Goal: Obtain resource: Obtain resource

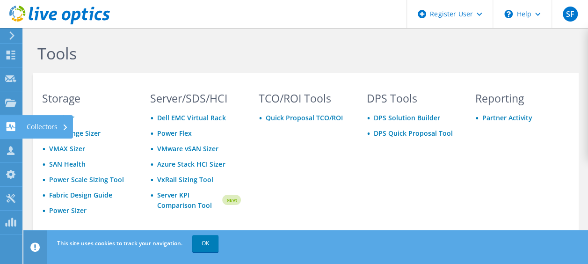
click at [49, 127] on div "Collectors" at bounding box center [47, 126] width 51 height 23
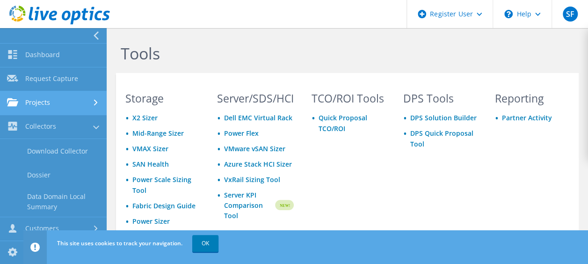
click at [55, 108] on link "Projects" at bounding box center [53, 103] width 107 height 24
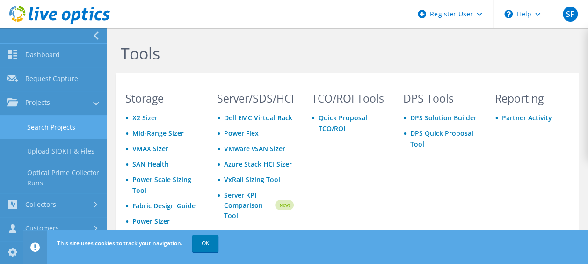
click at [56, 129] on link "Search Projects" at bounding box center [53, 127] width 107 height 24
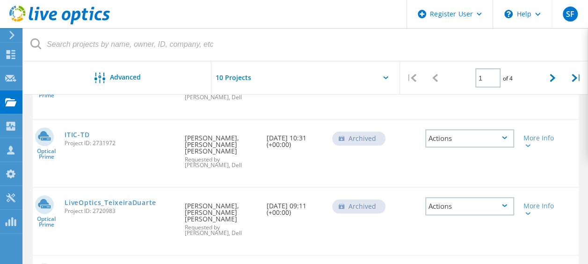
scroll to position [421, 0]
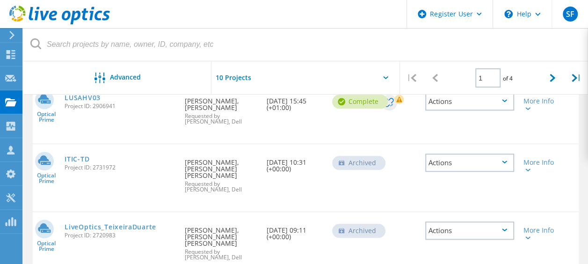
click at [558, 239] on div "Optical Prime LiveOptics_TeixeiraDuarte Project ID: 2720983 Requested By Tiago …" at bounding box center [306, 245] width 546 height 67
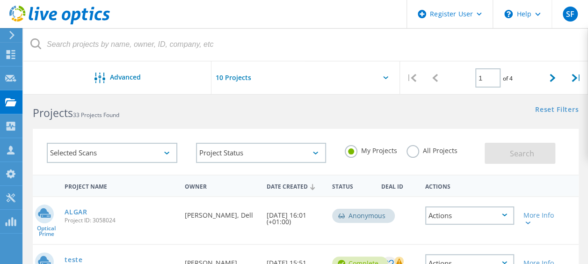
scroll to position [0, 0]
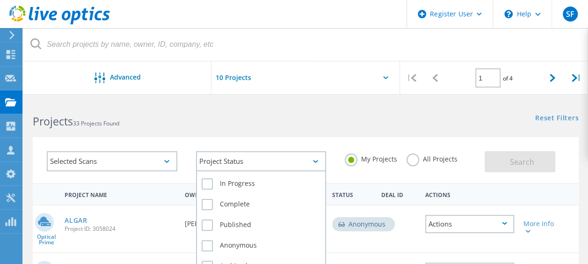
click at [255, 163] on div "Project Status" at bounding box center [261, 161] width 130 height 20
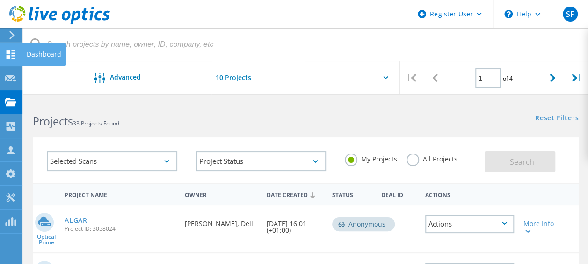
click at [33, 56] on div "Dashboard" at bounding box center [44, 54] width 35 height 7
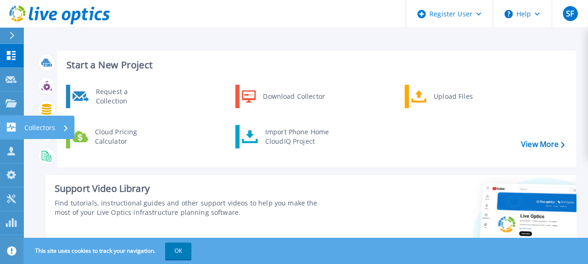
click at [29, 129] on p "Collectors" at bounding box center [39, 128] width 31 height 24
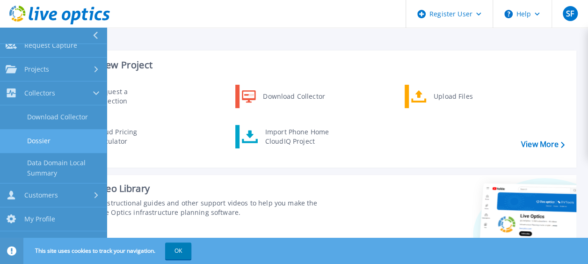
scroll to position [47, 0]
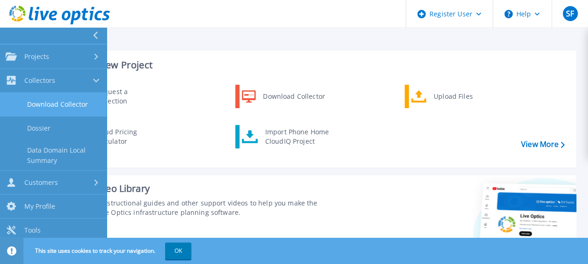
click at [62, 103] on link "Download Collector" at bounding box center [53, 105] width 107 height 24
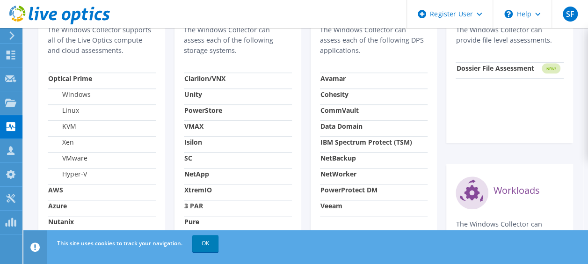
scroll to position [187, 0]
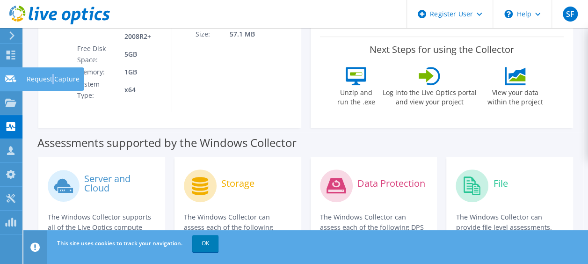
click at [52, 78] on div "Request Capture" at bounding box center [53, 78] width 62 height 23
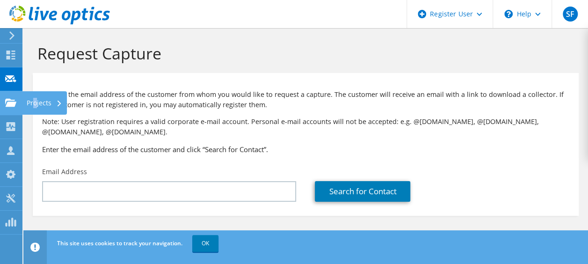
click at [36, 104] on div "Projects" at bounding box center [44, 102] width 45 height 23
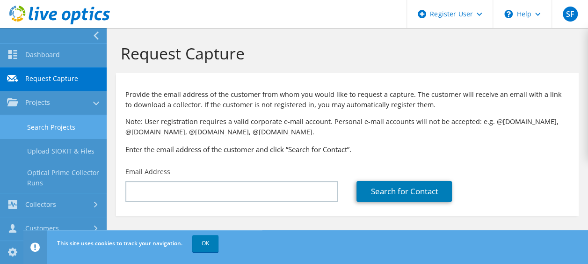
click at [61, 126] on link "Search Projects" at bounding box center [53, 127] width 107 height 24
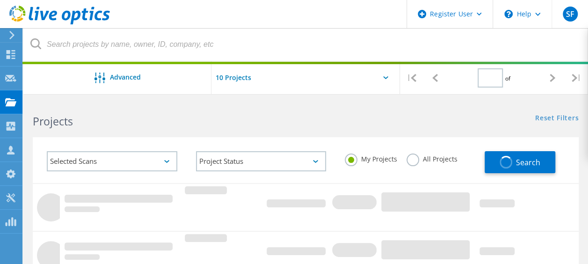
type input "1"
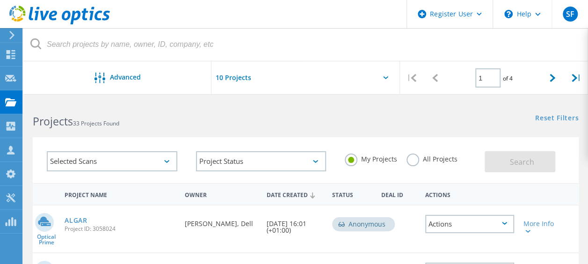
click at [130, 164] on div "Selected Scans" at bounding box center [112, 161] width 130 height 20
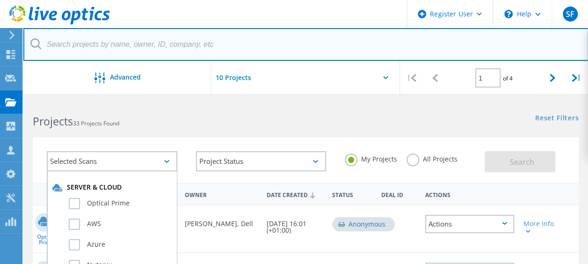
click at [95, 51] on input "text" at bounding box center [305, 44] width 565 height 33
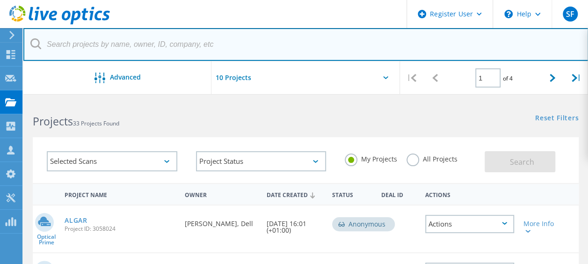
paste input "PT1004884"
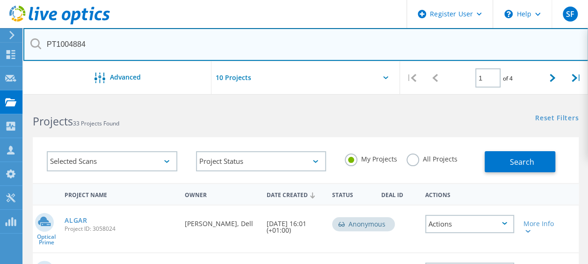
drag, startPoint x: 118, startPoint y: 45, endPoint x: -2, endPoint y: 50, distance: 119.9
paste input "3058016"
type input "3058016"
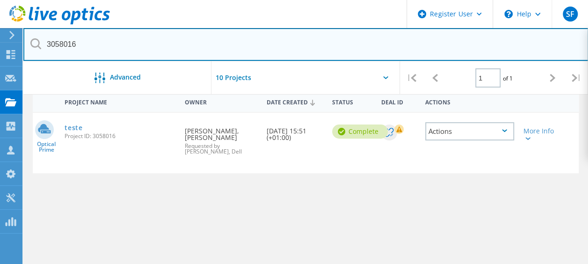
scroll to position [94, 0]
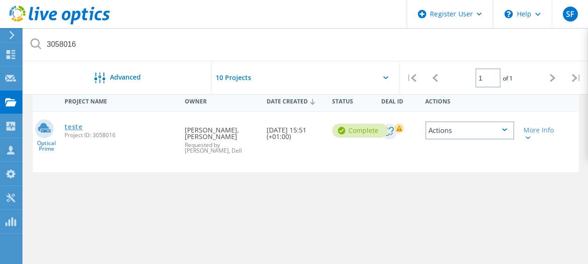
click at [72, 127] on link "teste" at bounding box center [74, 126] width 18 height 7
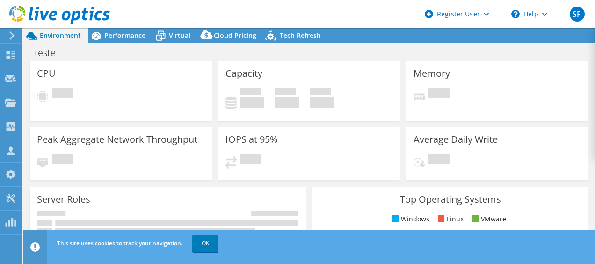
select select "USD"
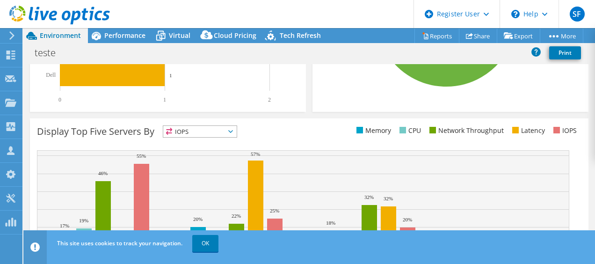
scroll to position [385, 0]
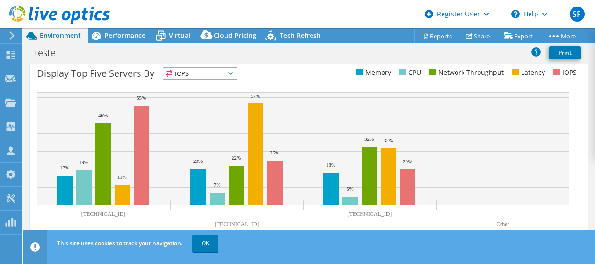
click at [233, 74] on span "IOPS" at bounding box center [199, 73] width 73 height 11
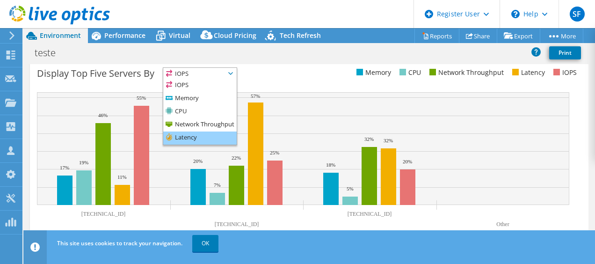
click at [200, 138] on li "Latency" at bounding box center [199, 137] width 73 height 13
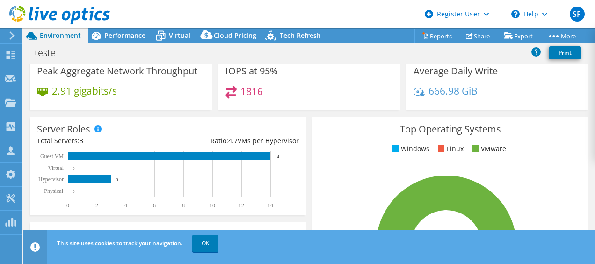
scroll to position [0, 0]
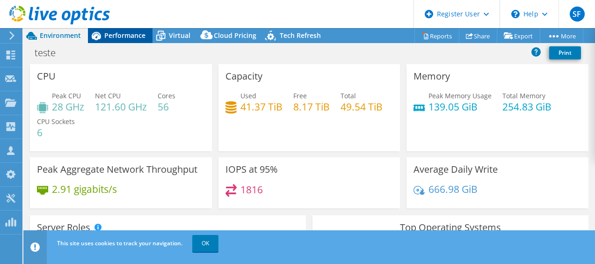
click at [117, 34] on span "Performance" at bounding box center [124, 35] width 41 height 9
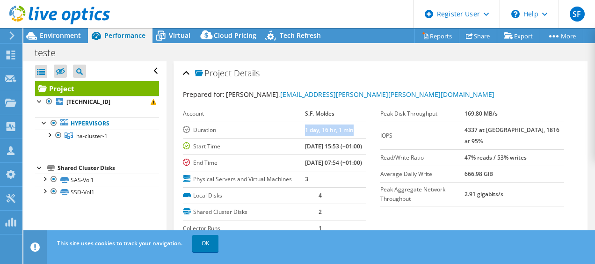
drag, startPoint x: 343, startPoint y: 129, endPoint x: 292, endPoint y: 127, distance: 51.0
click at [292, 127] on tr "Duration 1 day, 16 hr, 1 min" at bounding box center [275, 130] width 184 height 16
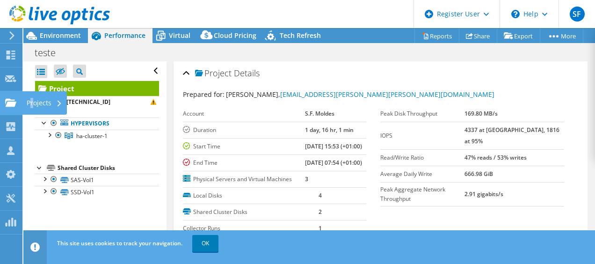
click at [33, 107] on div "Projects" at bounding box center [44, 102] width 45 height 23
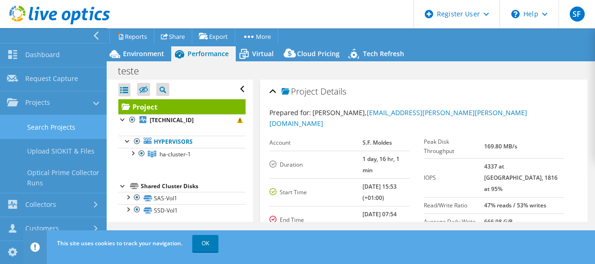
click at [34, 125] on link "Search Projects" at bounding box center [53, 127] width 107 height 24
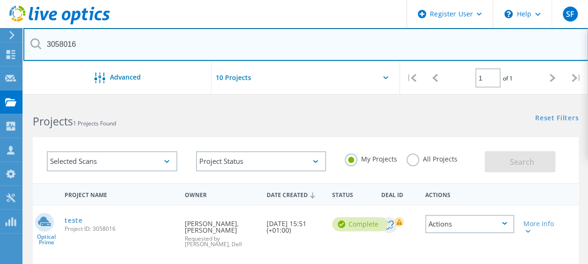
drag, startPoint x: 89, startPoint y: 47, endPoint x: 24, endPoint y: 44, distance: 65.1
click at [24, 44] on input "3058016" at bounding box center [305, 44] width 565 height 33
paste input "644"
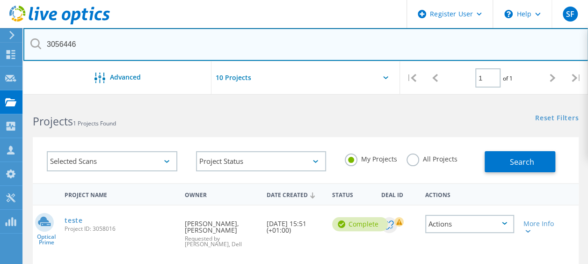
type input "3056446"
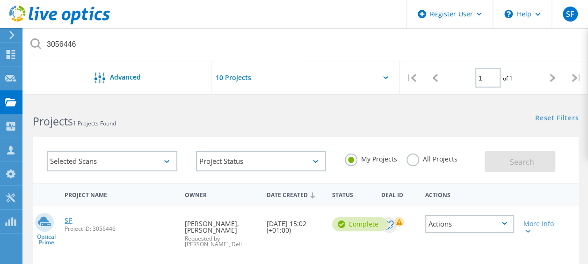
click at [69, 221] on link "SF" at bounding box center [68, 220] width 7 height 7
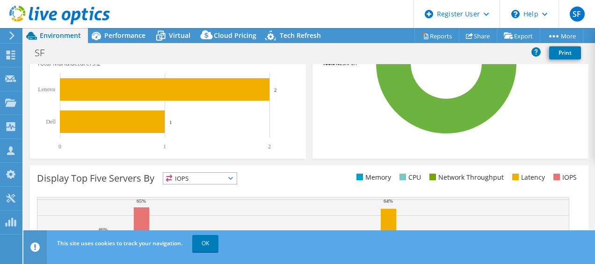
scroll to position [374, 0]
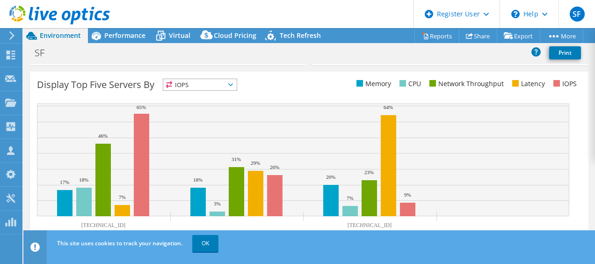
click at [235, 88] on span "IOPS" at bounding box center [199, 84] width 73 height 11
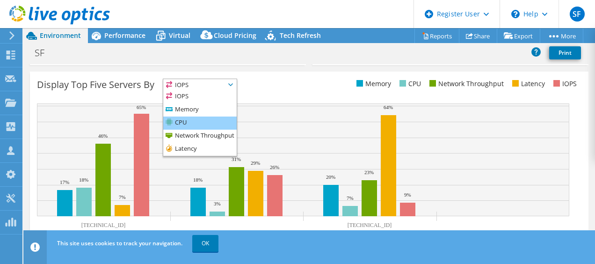
click at [211, 125] on li "CPU" at bounding box center [199, 122] width 73 height 13
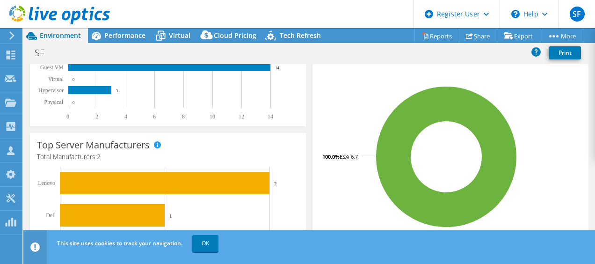
scroll to position [0, 0]
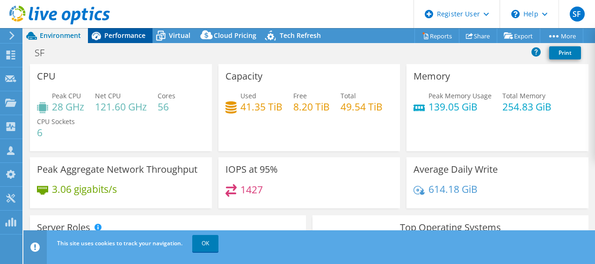
click at [114, 34] on span "Performance" at bounding box center [124, 35] width 41 height 9
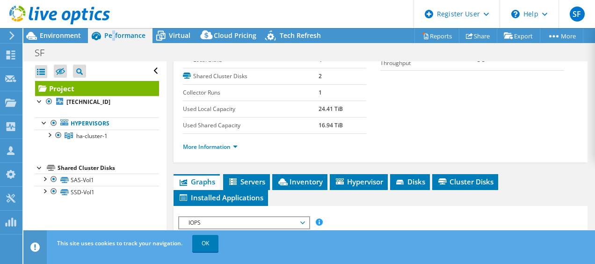
scroll to position [47, 0]
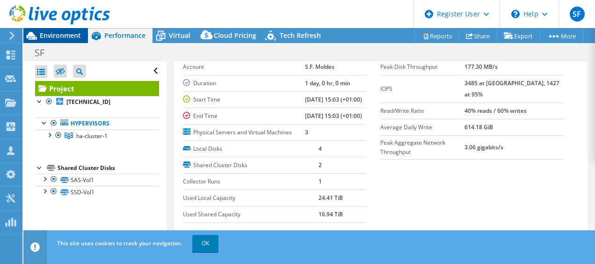
click at [50, 34] on span "Environment" at bounding box center [60, 35] width 41 height 9
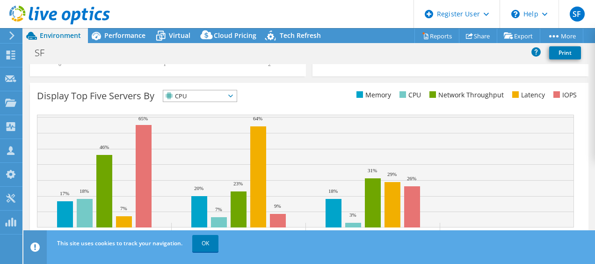
scroll to position [374, 0]
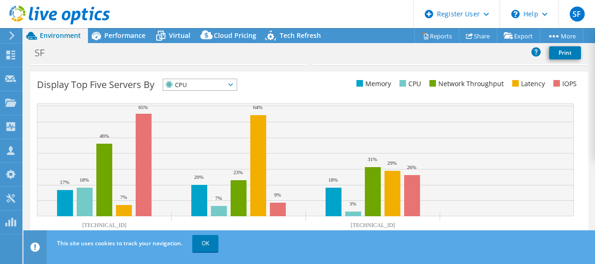
click at [237, 85] on span "CPU" at bounding box center [199, 84] width 73 height 11
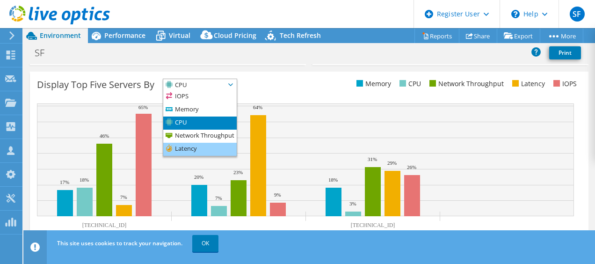
click at [204, 148] on li "Latency" at bounding box center [199, 149] width 73 height 13
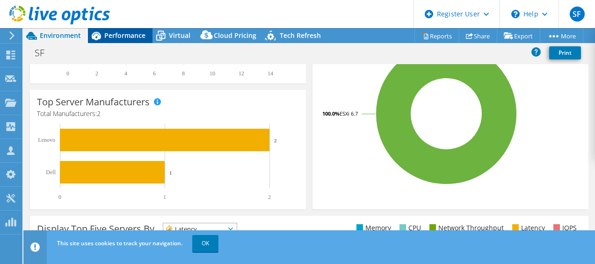
scroll to position [152, 0]
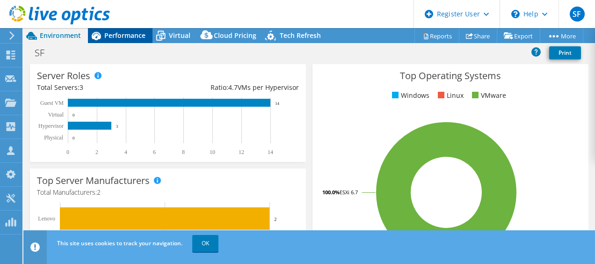
click at [122, 36] on span "Performance" at bounding box center [124, 35] width 41 height 9
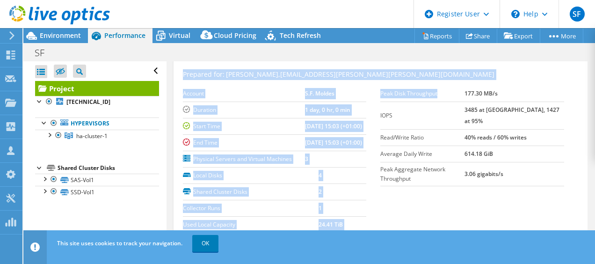
scroll to position [0, 0]
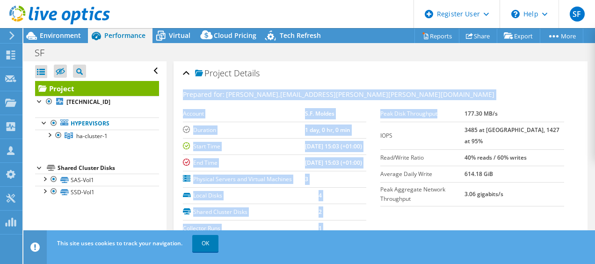
drag, startPoint x: 484, startPoint y: 66, endPoint x: 522, endPoint y: 62, distance: 37.6
click at [522, 62] on div "Project Details Prepared for: [PERSON_NAME], [EMAIL_ADDRESS][PERSON_NAME][PERSO…" at bounding box center [381, 179] width 414 height 237
drag, startPoint x: 521, startPoint y: 63, endPoint x: 473, endPoint y: 105, distance: 64.0
click at [473, 105] on section "Prepared for: [PERSON_NAME], [EMAIL_ADDRESS][PERSON_NAME][PERSON_NAME][DOMAIN_N…" at bounding box center [381, 192] width 396 height 206
drag, startPoint x: 473, startPoint y: 105, endPoint x: 463, endPoint y: 121, distance: 18.7
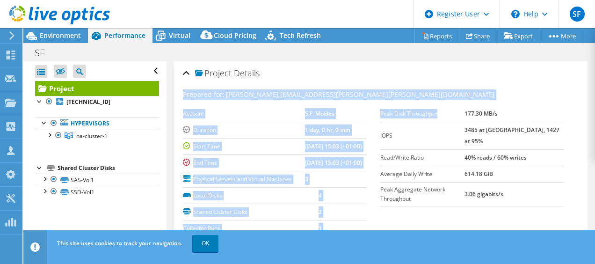
click at [463, 122] on td "IOPS" at bounding box center [422, 136] width 84 height 28
click at [454, 133] on td "IOPS" at bounding box center [422, 136] width 84 height 28
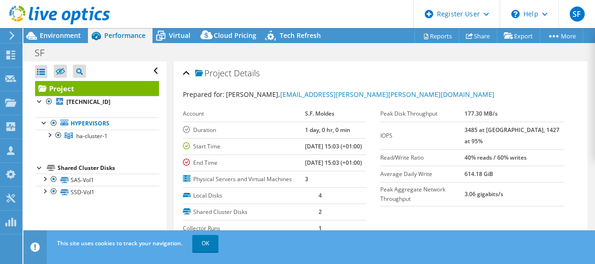
click at [560, 203] on section "Prepared for: [PERSON_NAME], [EMAIL_ADDRESS][PERSON_NAME][PERSON_NAME][DOMAIN_N…" at bounding box center [381, 192] width 396 height 206
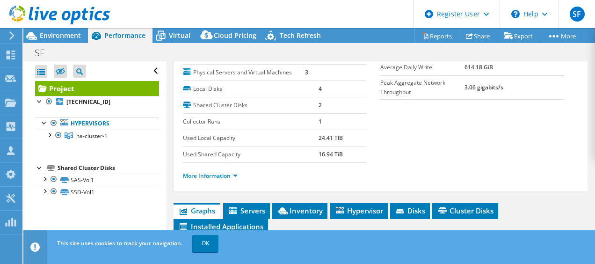
scroll to position [140, 0]
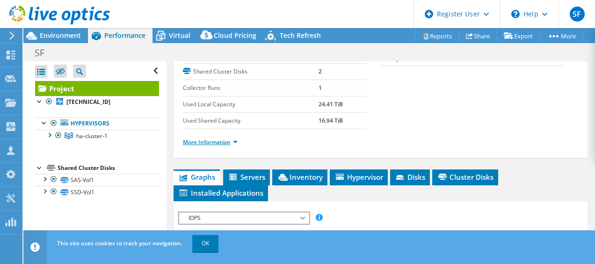
click at [235, 146] on link "More Information" at bounding box center [210, 142] width 55 height 8
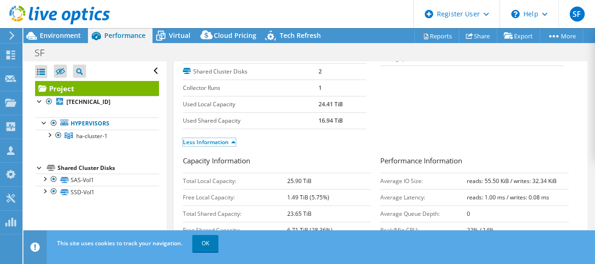
scroll to position [234, 0]
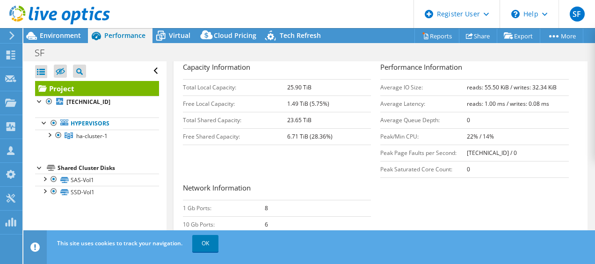
drag, startPoint x: 551, startPoint y: 116, endPoint x: 453, endPoint y: 120, distance: 98.8
click at [453, 95] on tr "Average IO Size: reads: 55.50 KiB / writes: 32.34 KiB" at bounding box center [474, 87] width 188 height 16
click at [544, 128] on td "0" at bounding box center [518, 120] width 102 height 16
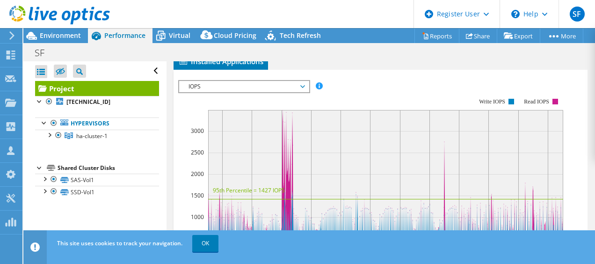
scroll to position [515, 0]
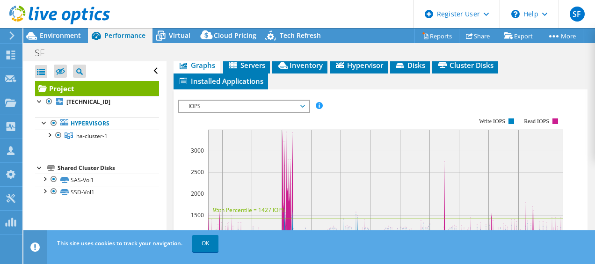
click at [301, 112] on span "IOPS" at bounding box center [244, 106] width 120 height 11
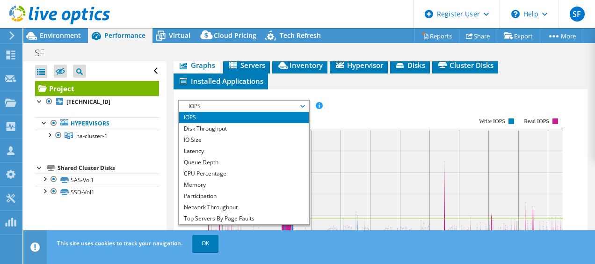
click at [374, 119] on div "IOPS Disk Throughput IO Size Latency Queue Depth CPU Percentage Memory Page Fau…" at bounding box center [380, 254] width 405 height 330
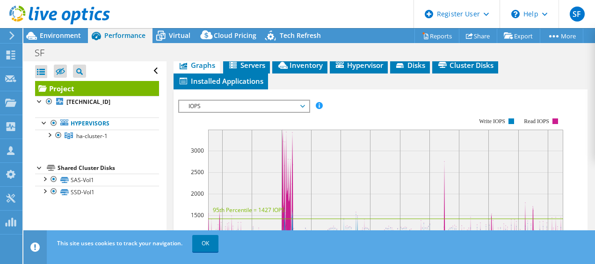
click at [271, 112] on span "IOPS" at bounding box center [244, 106] width 120 height 11
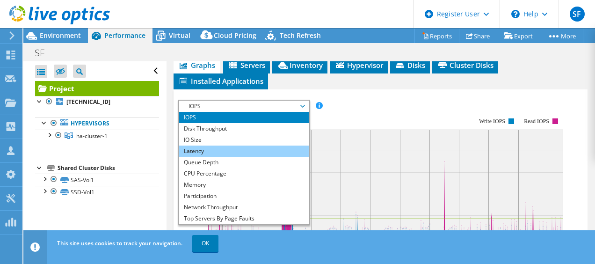
click at [260, 157] on li "Latency" at bounding box center [244, 150] width 130 height 11
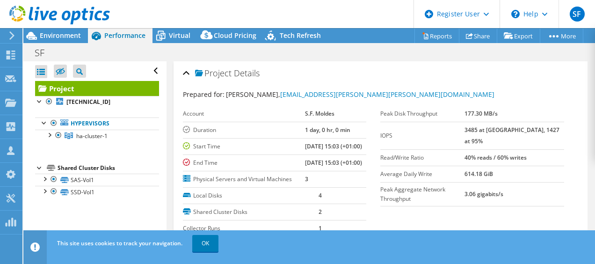
scroll to position [47, 0]
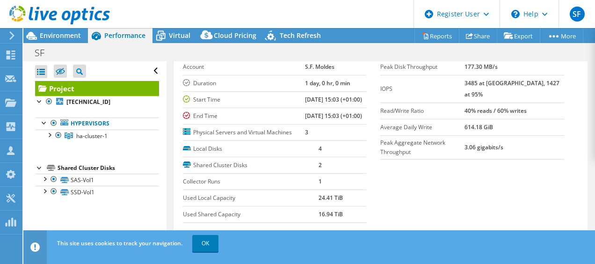
drag, startPoint x: 482, startPoint y: 97, endPoint x: 563, endPoint y: 94, distance: 80.5
click at [563, 94] on div "Peak Disk Throughput 177.30 MB/s IOPS 3485 at [GEOGRAPHIC_DATA], 1427 at 95% Re…" at bounding box center [479, 109] width 198 height 101
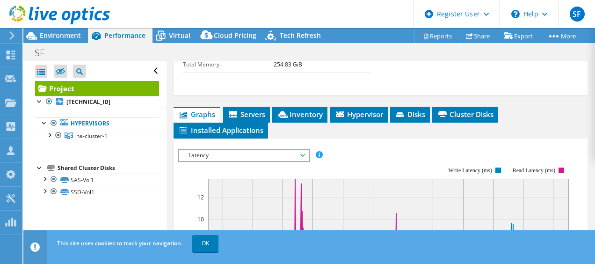
scroll to position [468, 0]
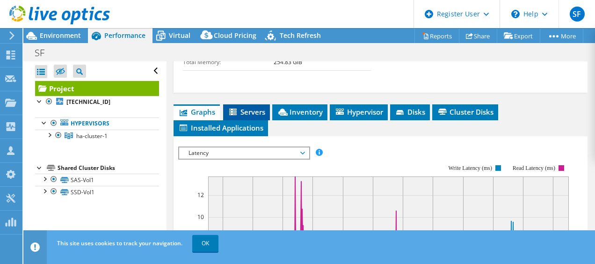
click at [244, 116] on span "Servers" at bounding box center [246, 111] width 37 height 9
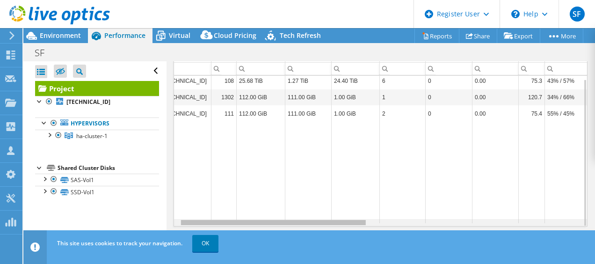
scroll to position [0, 0]
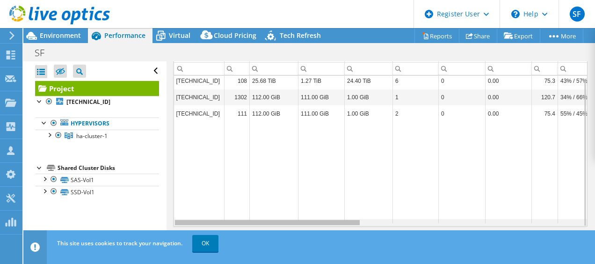
drag, startPoint x: 320, startPoint y: 222, endPoint x: 305, endPoint y: 217, distance: 15.7
click at [308, 217] on body "SF Dell User [PERSON_NAME] [PERSON_NAME][EMAIL_ADDRESS][PERSON_NAME][DOMAIN_NAM…" at bounding box center [297, 132] width 595 height 264
click at [252, 223] on div "Data grid" at bounding box center [267, 222] width 185 height 5
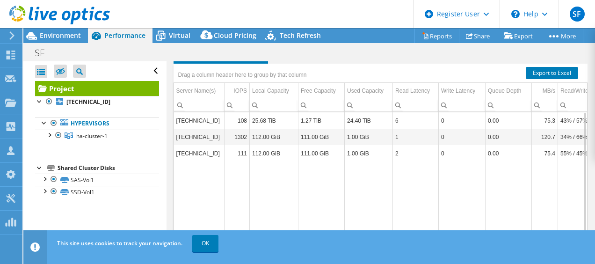
scroll to position [555, 0]
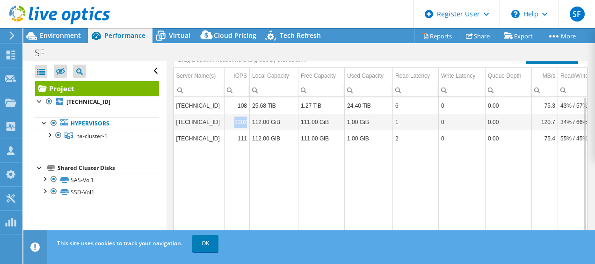
drag, startPoint x: 241, startPoint y: 143, endPoint x: 250, endPoint y: 141, distance: 9.5
drag, startPoint x: 250, startPoint y: 141, endPoint x: 261, endPoint y: 126, distance: 18.7
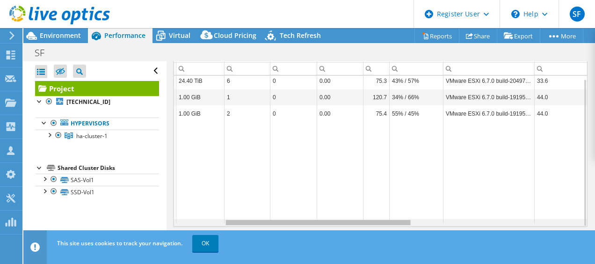
scroll to position [0, 0]
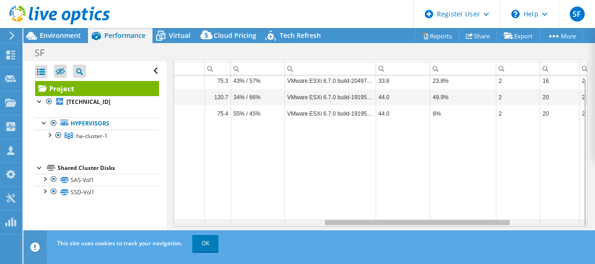
drag, startPoint x: 255, startPoint y: 221, endPoint x: 362, endPoint y: 189, distance: 111.9
click at [405, 217] on body "SF Dell User [PERSON_NAME] [PERSON_NAME][EMAIL_ADDRESS][PERSON_NAME][DOMAIN_NAM…" at bounding box center [297, 132] width 595 height 264
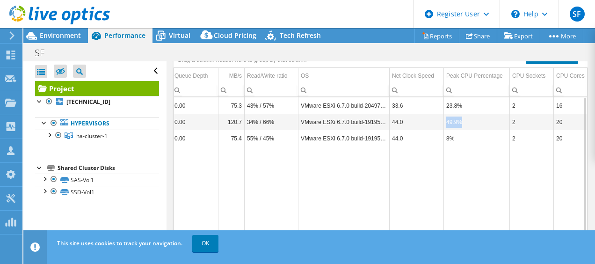
drag, startPoint x: 467, startPoint y: 146, endPoint x: 445, endPoint y: 148, distance: 21.6
click at [445, 130] on td "49.9%" at bounding box center [477, 122] width 66 height 16
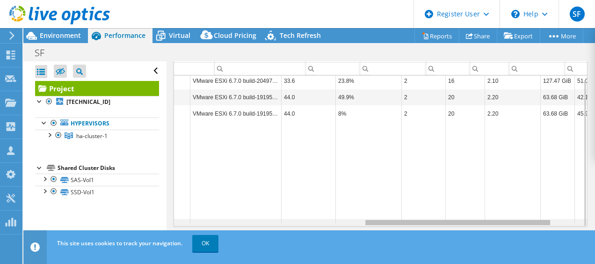
scroll to position [0, 421]
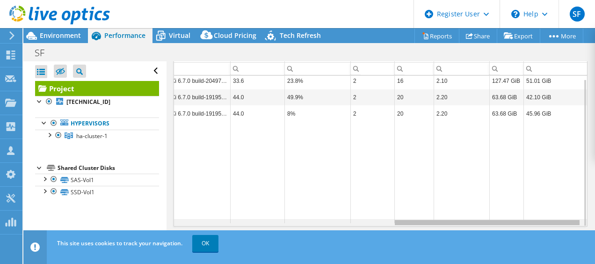
drag, startPoint x: 370, startPoint y: 222, endPoint x: 480, endPoint y: 201, distance: 111.4
click at [480, 201] on body "SF Dell User [PERSON_NAME] [PERSON_NAME][EMAIL_ADDRESS][PERSON_NAME][DOMAIN_NAM…" at bounding box center [297, 132] width 595 height 264
drag, startPoint x: 454, startPoint y: 222, endPoint x: 555, endPoint y: 203, distance: 103.3
click at [558, 202] on body "SF Dell User [PERSON_NAME] [PERSON_NAME][EMAIL_ADDRESS][PERSON_NAME][DOMAIN_NAM…" at bounding box center [297, 132] width 595 height 264
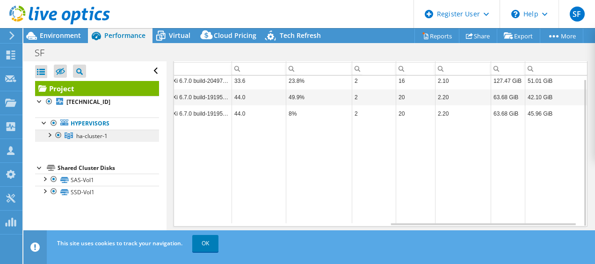
click at [96, 134] on span "ha-cluster-1" at bounding box center [91, 136] width 31 height 8
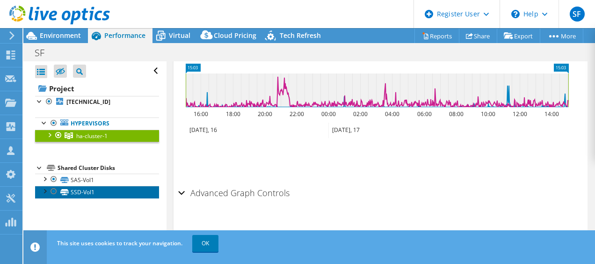
click at [83, 189] on link "SSD-Vol1" at bounding box center [97, 192] width 124 height 12
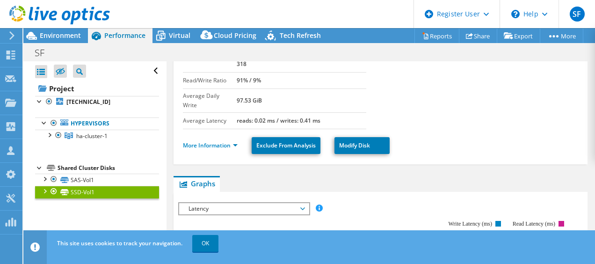
click at [303, 203] on span "Latency" at bounding box center [244, 208] width 120 height 11
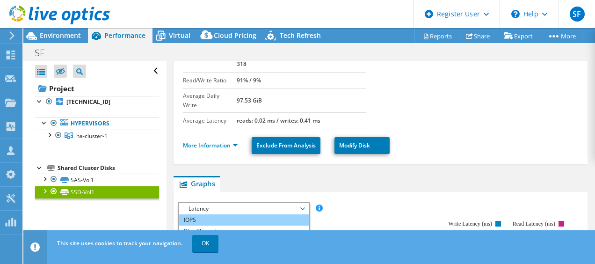
click at [238, 214] on li "IOPS" at bounding box center [244, 219] width 130 height 11
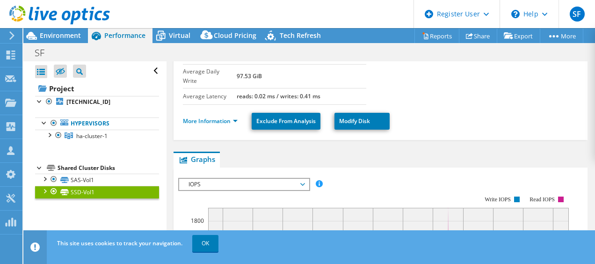
scroll to position [85, 0]
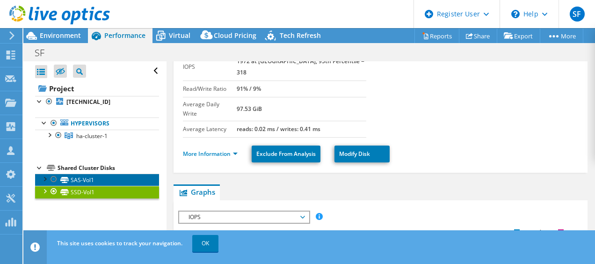
click at [82, 180] on link "SAS-Vol1" at bounding box center [97, 180] width 124 height 12
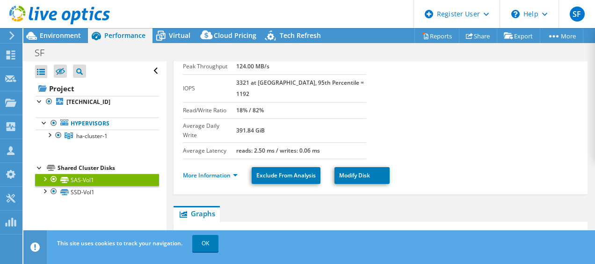
scroll to position [47, 0]
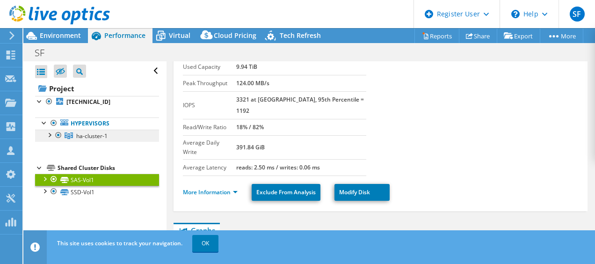
click at [96, 136] on span "ha-cluster-1" at bounding box center [91, 136] width 31 height 8
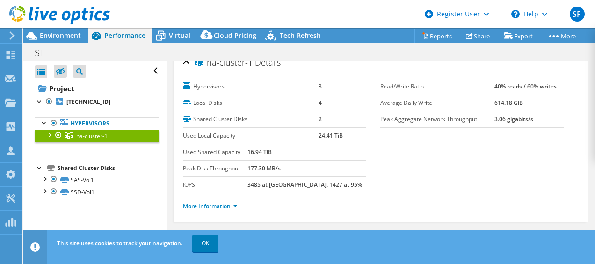
scroll to position [0, 0]
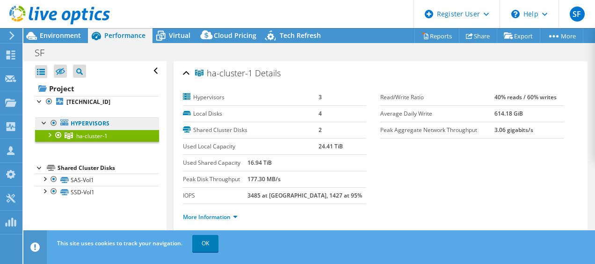
click at [95, 125] on link "Hypervisors" at bounding box center [97, 123] width 124 height 12
click at [44, 122] on div at bounding box center [44, 121] width 9 height 9
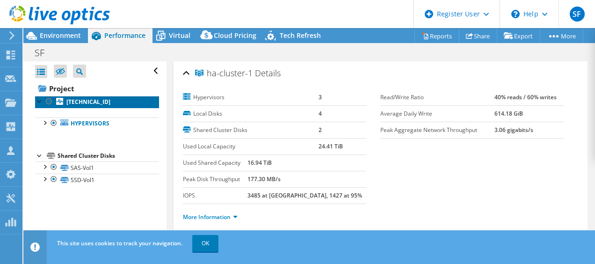
click at [88, 102] on b "[TECHNICAL_ID]" at bounding box center [88, 102] width 44 height 8
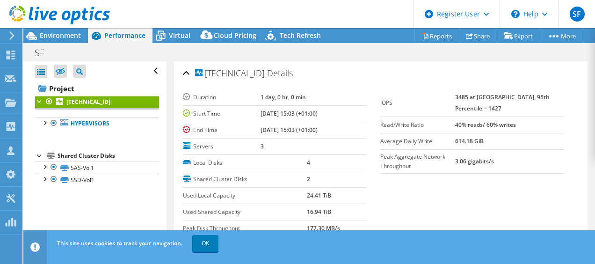
click at [39, 100] on div at bounding box center [39, 100] width 9 height 9
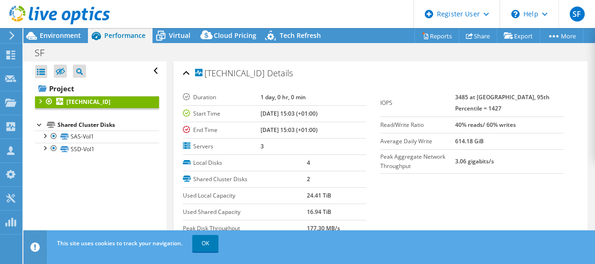
click at [39, 100] on div at bounding box center [39, 100] width 9 height 9
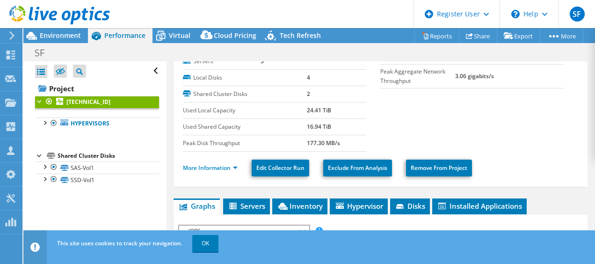
scroll to position [94, 0]
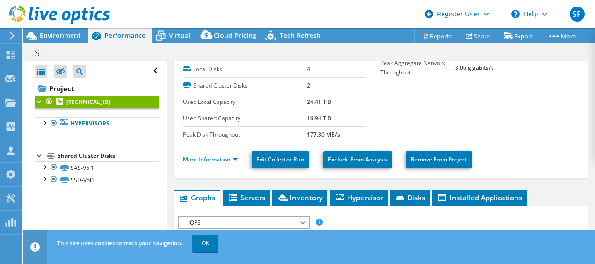
drag, startPoint x: 330, startPoint y: 119, endPoint x: 299, endPoint y: 122, distance: 31.0
click at [299, 122] on tr "Used Shared Capacity 16.94 TiB" at bounding box center [275, 118] width 184 height 16
drag, startPoint x: 299, startPoint y: 122, endPoint x: 404, endPoint y: 110, distance: 105.0
click at [404, 110] on section "Duration 1 day, 0 hr, 0 min Start Time [DATE] 15:03 (+01:00) End Time [DATE] 15…" at bounding box center [381, 69] width 396 height 147
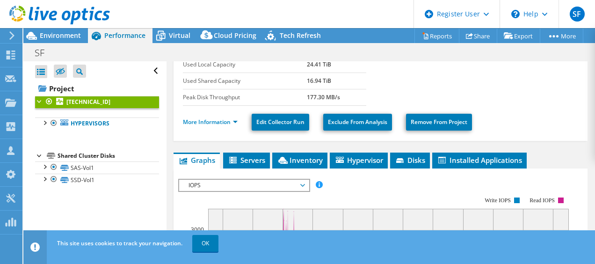
scroll to position [187, 0]
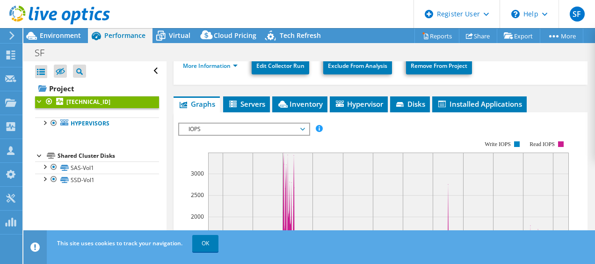
click at [66, 31] on div at bounding box center [55, 15] width 110 height 31
click at [62, 36] on span "Environment" at bounding box center [60, 35] width 41 height 9
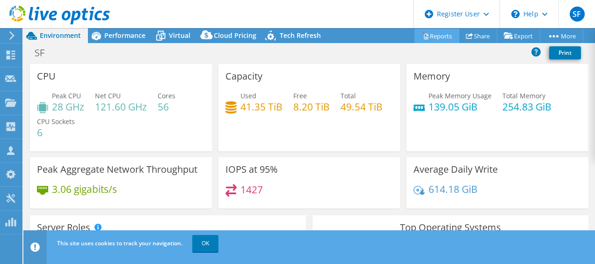
click at [431, 36] on link "Reports" at bounding box center [436, 36] width 45 height 14
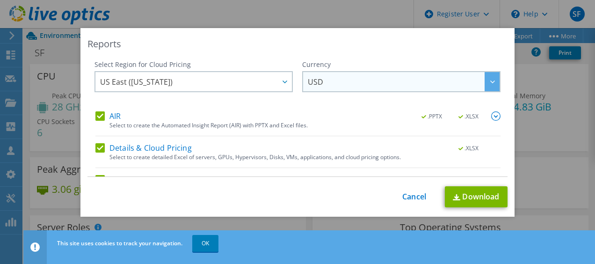
click at [355, 88] on span "USD" at bounding box center [404, 81] width 192 height 19
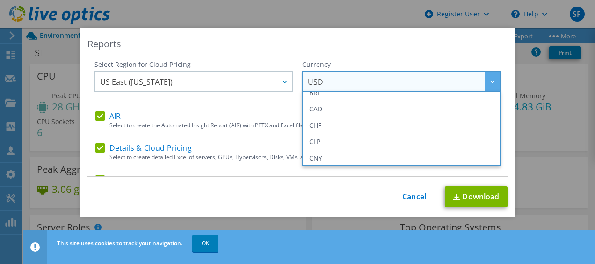
scroll to position [94, 0]
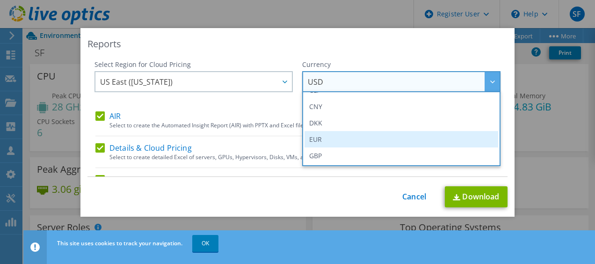
click at [326, 140] on li "EUR" at bounding box center [401, 139] width 194 height 16
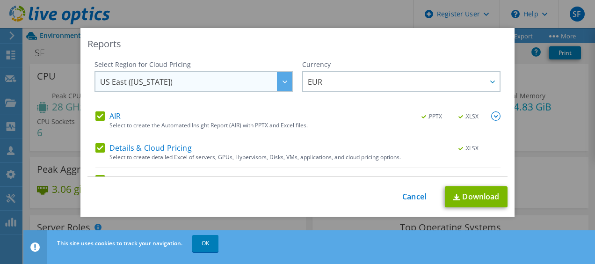
click at [281, 85] on div at bounding box center [284, 81] width 15 height 19
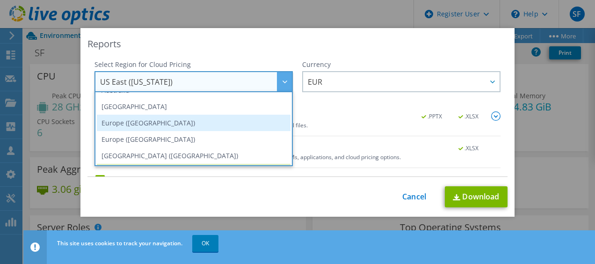
click at [186, 117] on li "Europe ([GEOGRAPHIC_DATA])" at bounding box center [194, 123] width 194 height 16
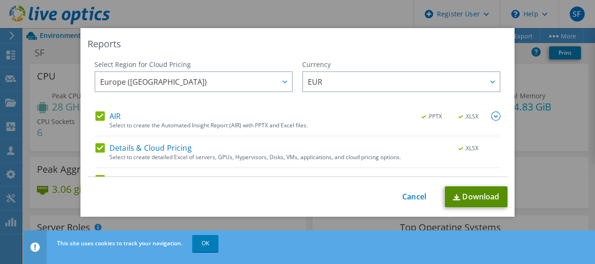
click at [462, 196] on link "Download" at bounding box center [476, 196] width 63 height 21
click at [265, 14] on div "Reports Select Region for Cloud Pricing Asia Pacific ([GEOGRAPHIC_DATA]) [GEOGR…" at bounding box center [297, 132] width 595 height 264
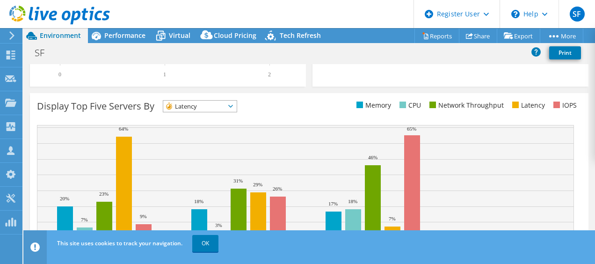
scroll to position [385, 0]
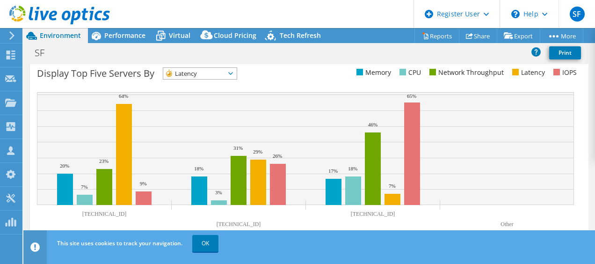
click at [237, 72] on div "Latency IOPS" at bounding box center [200, 73] width 74 height 12
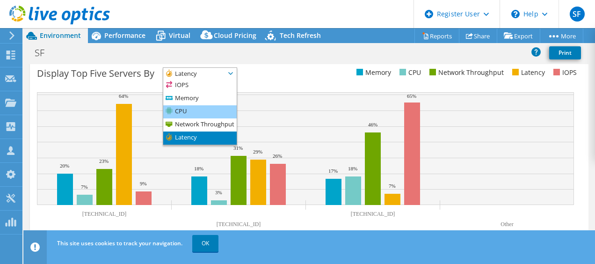
click at [202, 111] on li "CPU" at bounding box center [199, 111] width 73 height 13
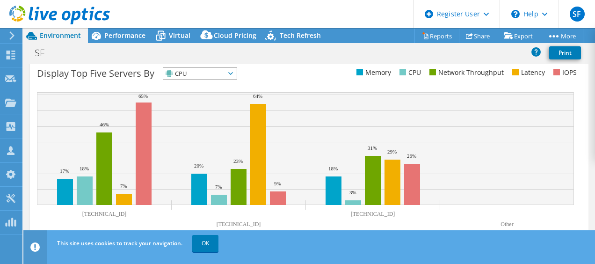
click at [237, 69] on span "CPU" at bounding box center [199, 73] width 73 height 11
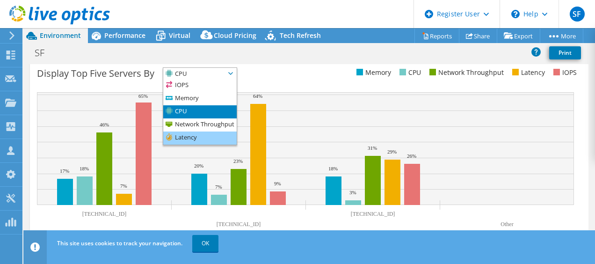
click at [195, 135] on li "Latency" at bounding box center [199, 137] width 73 height 13
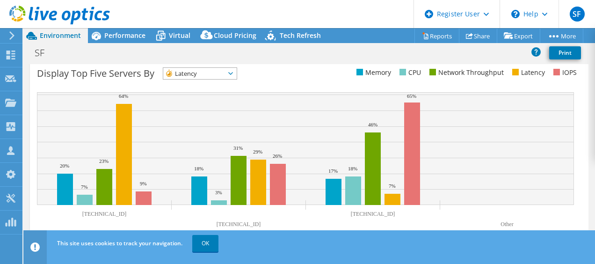
drag, startPoint x: 196, startPoint y: 134, endPoint x: 196, endPoint y: 71, distance: 62.7
click at [196, 71] on span "Latency" at bounding box center [194, 73] width 62 height 11
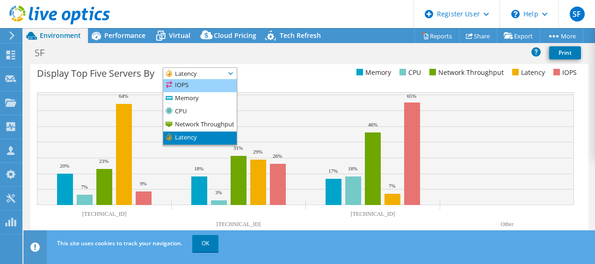
click at [196, 81] on li "IOPS" at bounding box center [199, 85] width 73 height 13
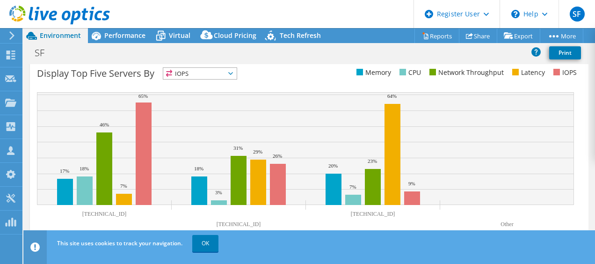
drag, startPoint x: 395, startPoint y: 214, endPoint x: 358, endPoint y: 216, distance: 37.0
click at [358, 216] on icon "[TECHNICAL_ID] [TECHNICAL_ID] [TECHNICAL_ID] Other 17% 18% 20% 18% 3% 7% 46% 31…" at bounding box center [305, 162] width 537 height 140
click at [225, 71] on span "IOPS" at bounding box center [194, 73] width 62 height 11
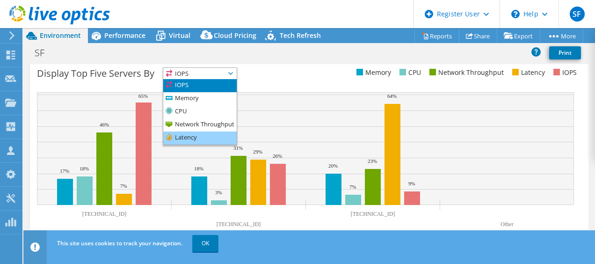
click at [206, 138] on li "Latency" at bounding box center [199, 137] width 73 height 13
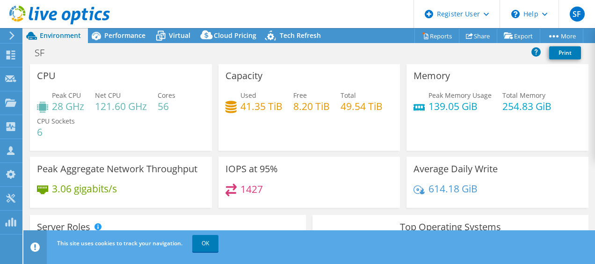
scroll to position [0, 0]
click at [176, 36] on span "Virtual" at bounding box center [180, 35] width 22 height 9
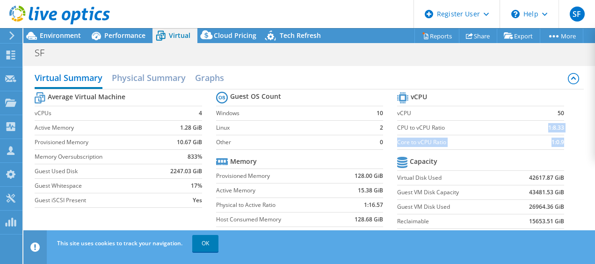
drag, startPoint x: 539, startPoint y: 126, endPoint x: 575, endPoint y: 124, distance: 36.5
click at [575, 124] on div "Average Virtual Machine vCPUs 4 Active Memory 1.28 GiB Provisioned Memory 10.67…" at bounding box center [309, 161] width 549 height 144
click at [531, 128] on td "1:8.33" at bounding box center [545, 127] width 38 height 14
drag, startPoint x: 539, startPoint y: 140, endPoint x: 567, endPoint y: 145, distance: 28.6
click at [567, 145] on section "vCPU vCPU 50 CPU to vCPU Ratio 1:8.33 Core to vCPU Ratio 1:0.9 Capacity Virtual…" at bounding box center [487, 162] width 181 height 144
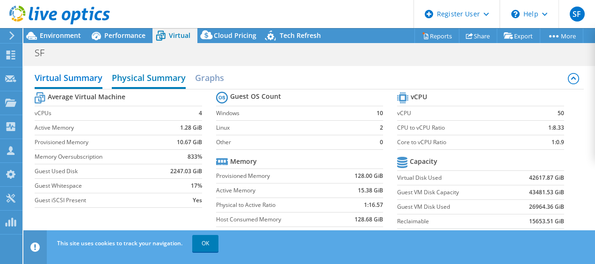
click at [152, 77] on h2 "Physical Summary" at bounding box center [149, 78] width 74 height 21
